Goal: Task Accomplishment & Management: Manage account settings

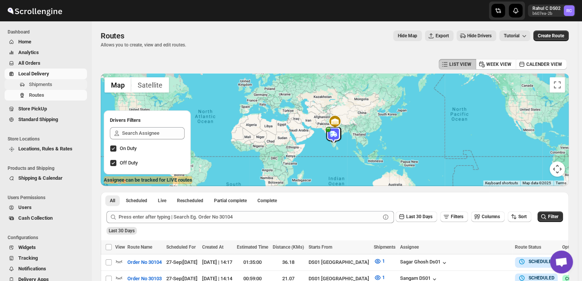
click at [46, 86] on span "Shipments" at bounding box center [40, 85] width 23 height 6
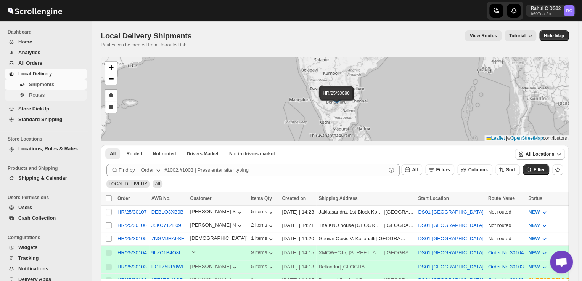
click at [58, 98] on span "Routes" at bounding box center [57, 96] width 56 height 8
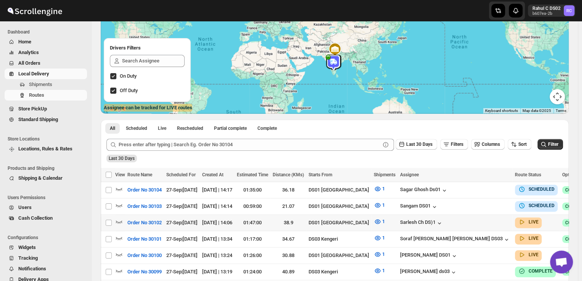
scroll to position [73, 0]
click at [109, 237] on input "Select route" at bounding box center [109, 239] width 6 height 6
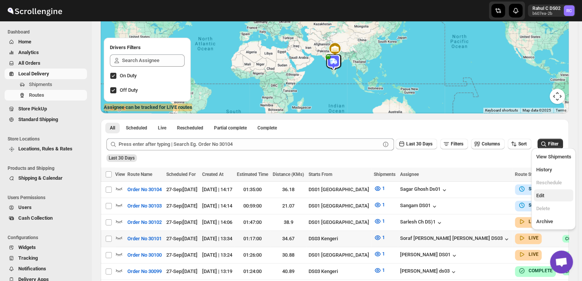
click at [542, 199] on span "Edit" at bounding box center [553, 196] width 35 height 8
checkbox input "true"
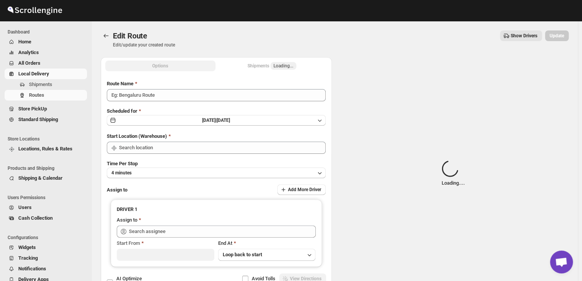
type input "Order No 30101"
type input "DS03 Kengeri"
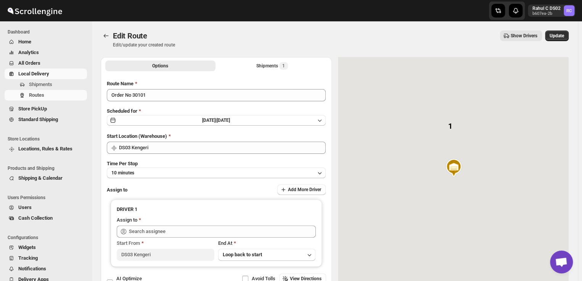
type input "Soraf uddin lasker DS03 (pofir49959@dextrago.com)"
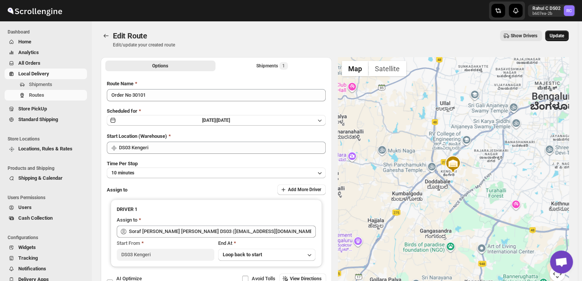
click at [560, 35] on span "Update" at bounding box center [557, 36] width 14 height 6
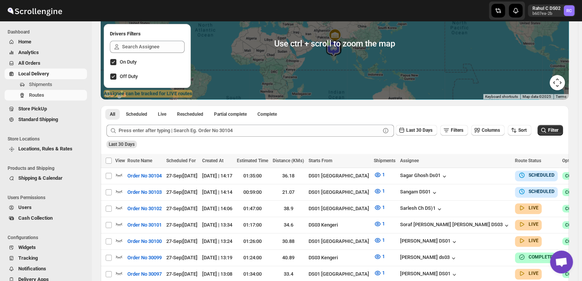
scroll to position [88, 0]
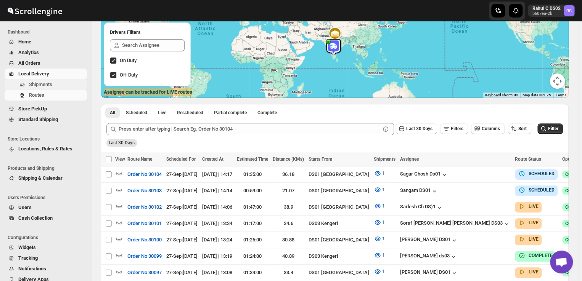
click at [63, 84] on span "Shipments" at bounding box center [57, 85] width 56 height 8
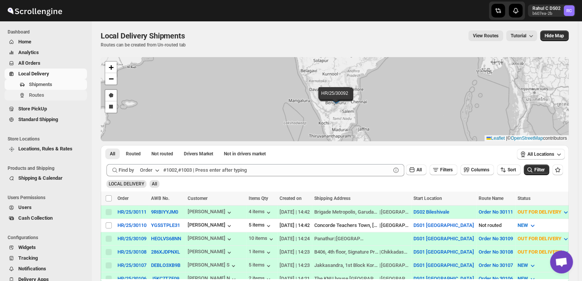
click at [50, 93] on span "Routes" at bounding box center [57, 96] width 56 height 8
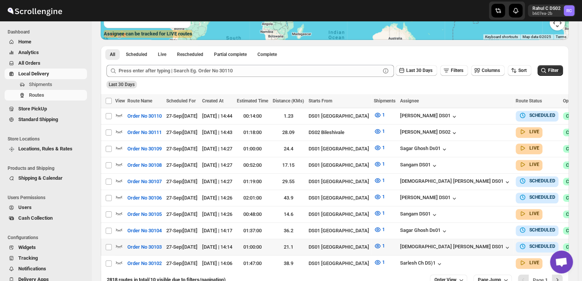
scroll to position [148, 0]
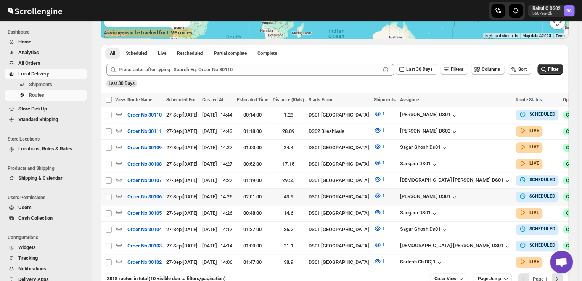
checkbox input "true"
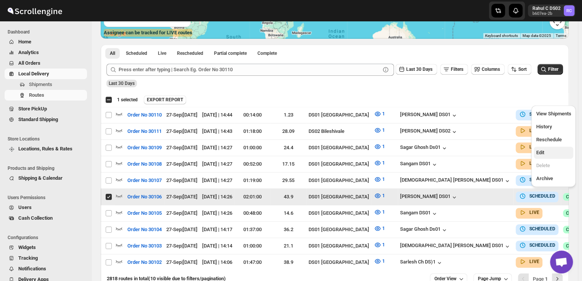
click at [543, 155] on span "Edit" at bounding box center [540, 153] width 8 height 6
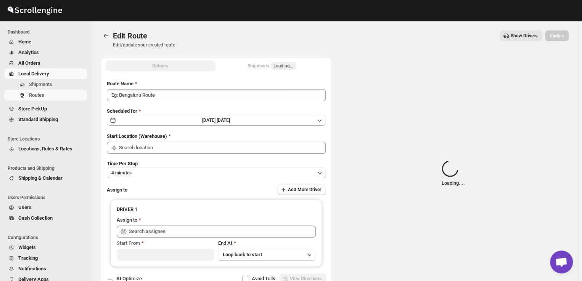
type input "Order No 30106"
type input "DS01 [GEOGRAPHIC_DATA]"
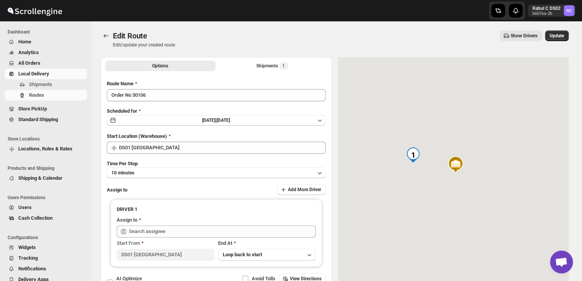
type input "Ashraf Ali DS01 (matice5369@anysilo.com)"
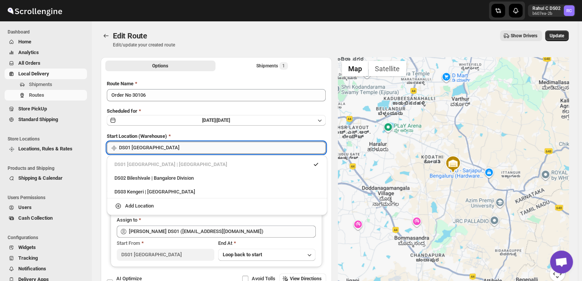
click at [161, 150] on input "DS01 [GEOGRAPHIC_DATA]" at bounding box center [222, 148] width 207 height 12
click at [122, 192] on div "DS03 Kengeri | Bengaluru" at bounding box center [216, 192] width 205 height 8
type input "DS03 Kengeri"
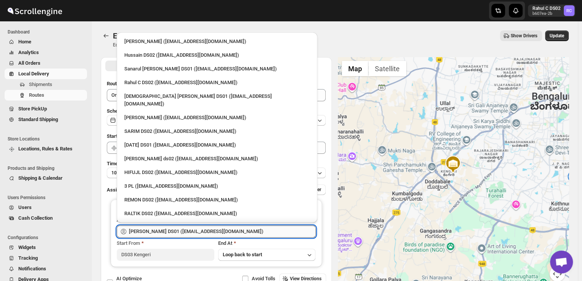
click at [227, 230] on input "Ashraf Ali DS01 (matice5369@anysilo.com)" at bounding box center [222, 232] width 187 height 12
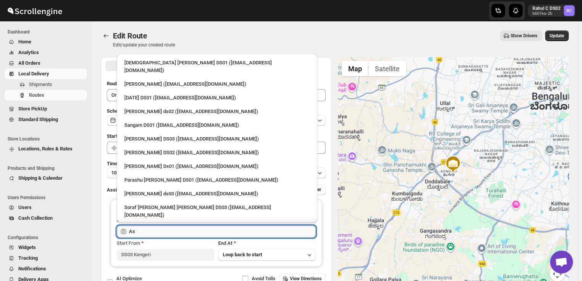
type input "A"
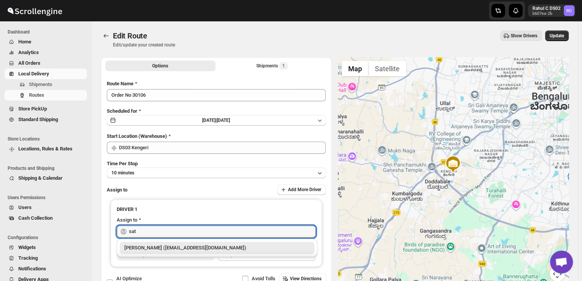
click at [213, 249] on div "Satish kumar veera (tehaxi9762@chaublog.com)" at bounding box center [216, 248] width 185 height 8
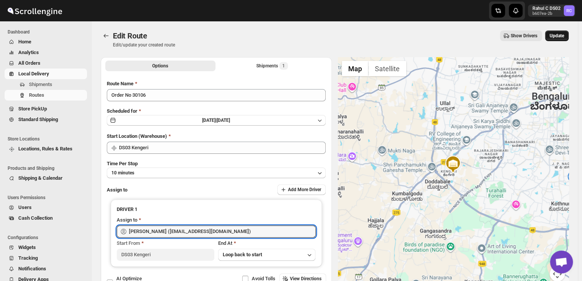
type input "Satish kumar veera (tehaxi9762@chaublog.com)"
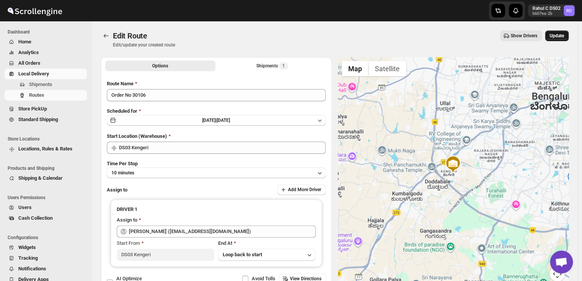
click at [561, 33] on span "Update" at bounding box center [557, 36] width 14 height 6
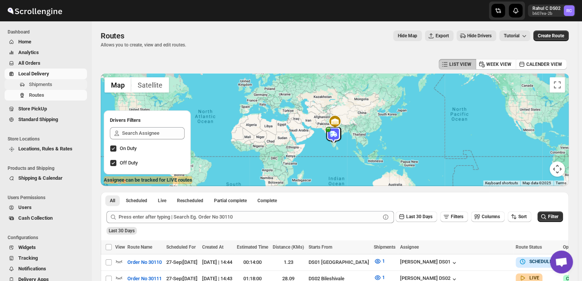
click at [51, 84] on span "Shipments" at bounding box center [40, 85] width 23 height 6
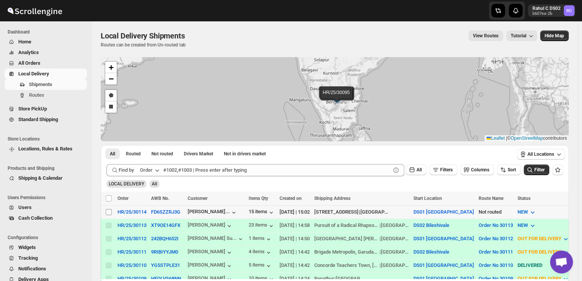
click at [110, 214] on input "Select shipment" at bounding box center [109, 212] width 6 height 6
checkbox input "true"
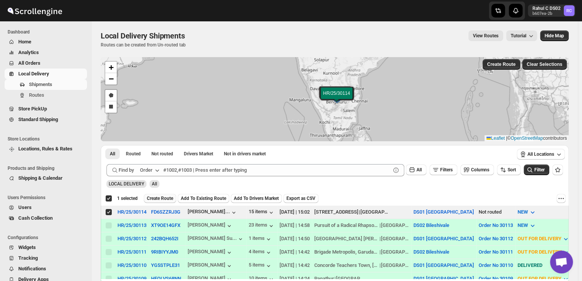
click at [167, 198] on span "Create Route" at bounding box center [160, 199] width 26 height 6
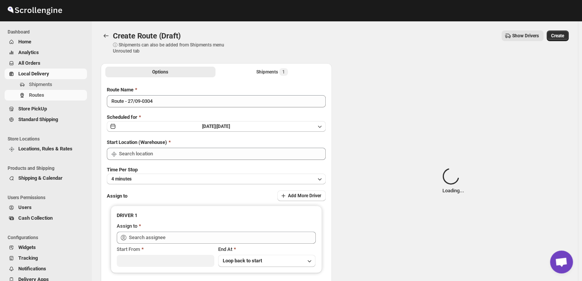
type input "DS01 [GEOGRAPHIC_DATA]"
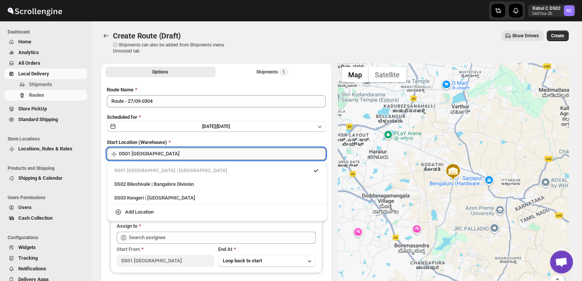
click at [161, 158] on input "DS01 [GEOGRAPHIC_DATA]" at bounding box center [222, 154] width 207 height 12
click at [132, 197] on div "DS03 Kengeri | Bengaluru" at bounding box center [216, 199] width 205 height 8
type input "DS03 Kengeri"
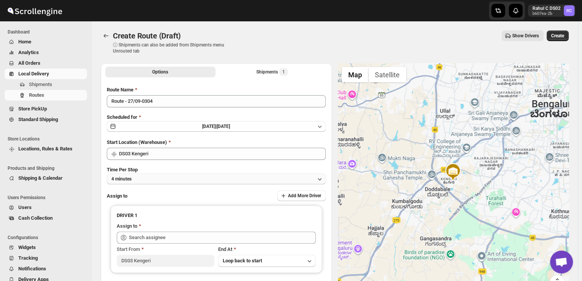
click at [143, 174] on button "4 minutes" at bounding box center [216, 179] width 219 height 11
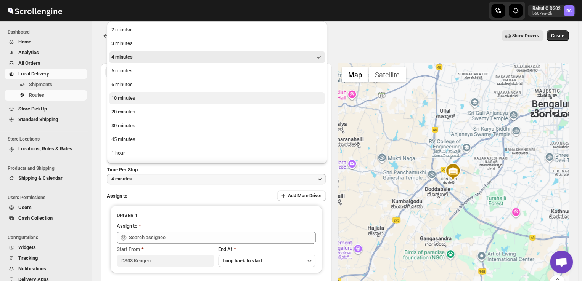
click at [120, 100] on div "10 minutes" at bounding box center [123, 99] width 24 height 8
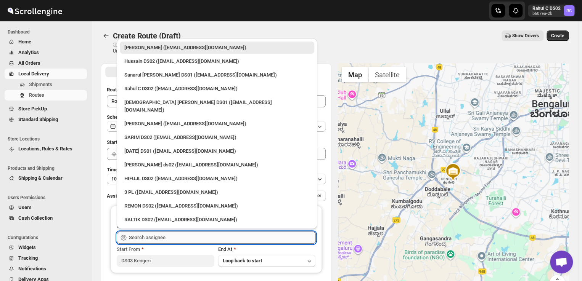
click at [184, 232] on input "text" at bounding box center [222, 238] width 187 height 12
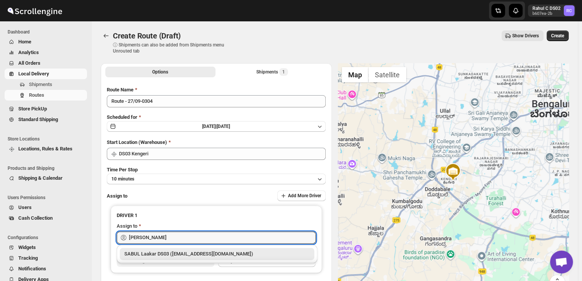
click at [195, 251] on div "SABUL Laakar DS03 (pokogin390@dextrago.com)" at bounding box center [216, 255] width 185 height 8
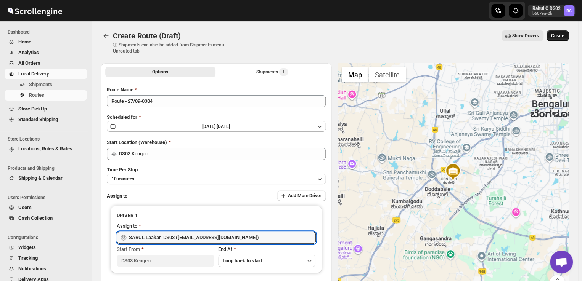
type input "SABUL Laakar DS03 (pokogin390@dextrago.com)"
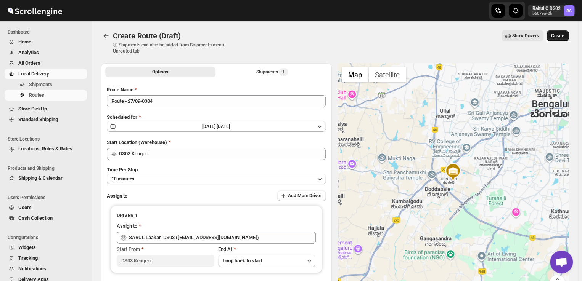
click at [564, 34] on span "Create" at bounding box center [557, 36] width 13 height 6
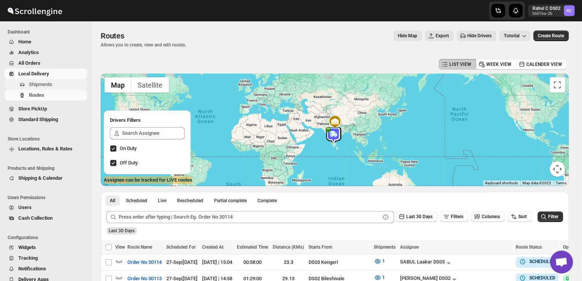
click at [41, 85] on span "Shipments" at bounding box center [40, 85] width 23 height 6
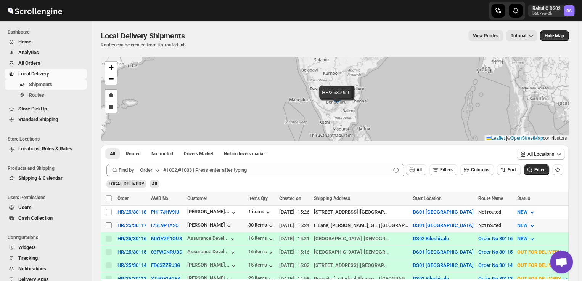
click at [110, 224] on input "Select shipment" at bounding box center [109, 226] width 6 height 6
checkbox input "true"
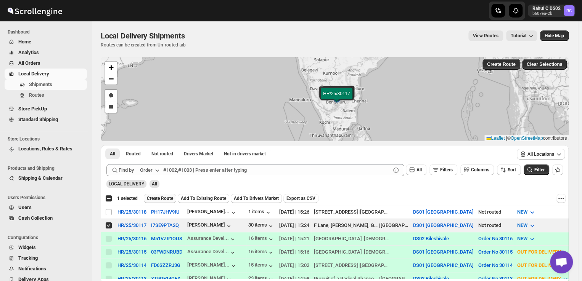
click at [162, 198] on span "Create Route" at bounding box center [160, 199] width 26 height 6
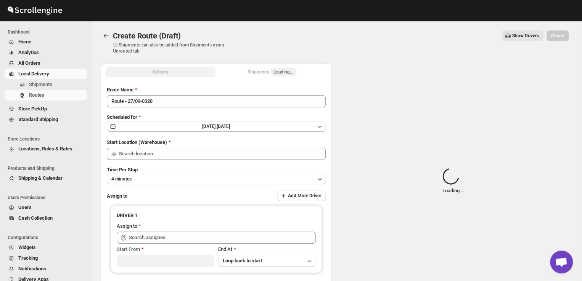
type input "DS01 [GEOGRAPHIC_DATA]"
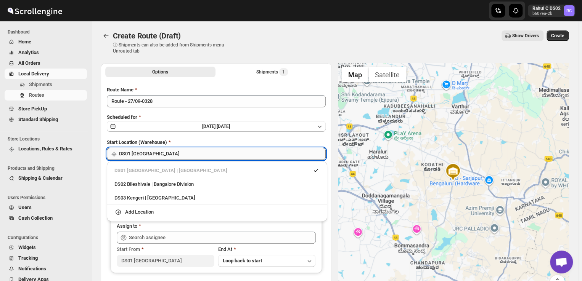
click at [166, 154] on input "DS01 [GEOGRAPHIC_DATA]" at bounding box center [222, 154] width 207 height 12
click at [133, 199] on div "DS03 Kengeri | Bengaluru" at bounding box center [216, 199] width 205 height 8
type input "DS03 Kengeri"
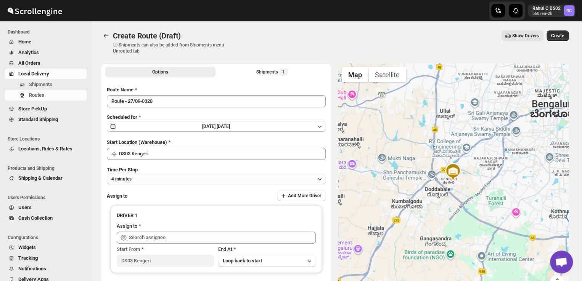
click at [144, 177] on button "4 minutes" at bounding box center [216, 179] width 219 height 11
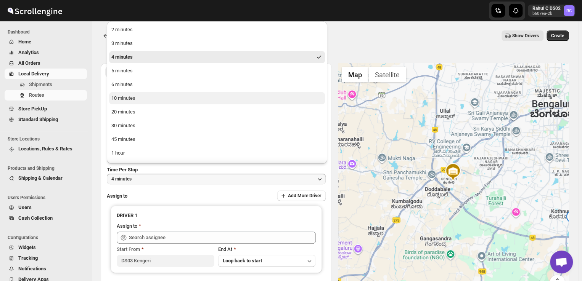
click at [130, 100] on div "10 minutes" at bounding box center [123, 99] width 24 height 8
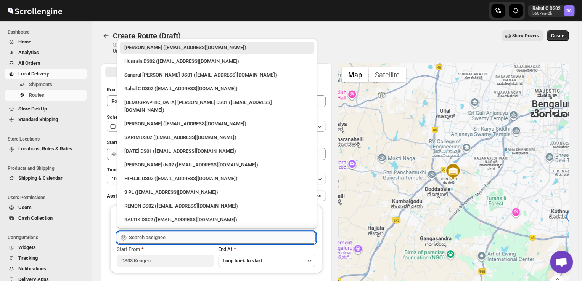
click at [177, 238] on input "text" at bounding box center [222, 238] width 187 height 12
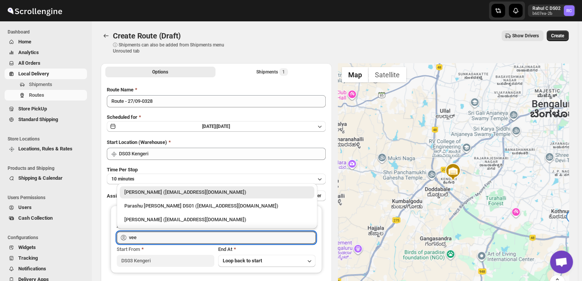
click at [183, 189] on div "Veera Kesavan (xagos20938@boxmach.com)" at bounding box center [216, 193] width 185 height 8
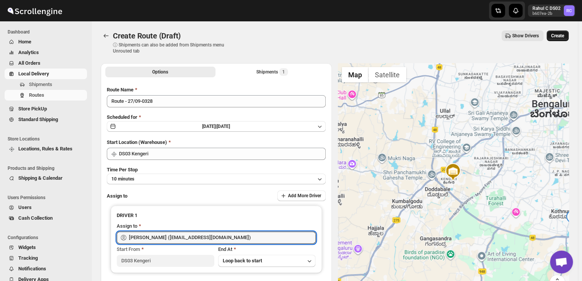
type input "Veera Kesavan (xagos20938@boxmach.com)"
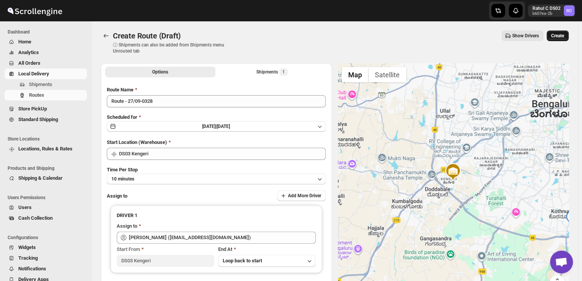
click at [563, 35] on span "Create" at bounding box center [557, 36] width 13 height 6
